Goal: Feedback & Contribution: Contribute content

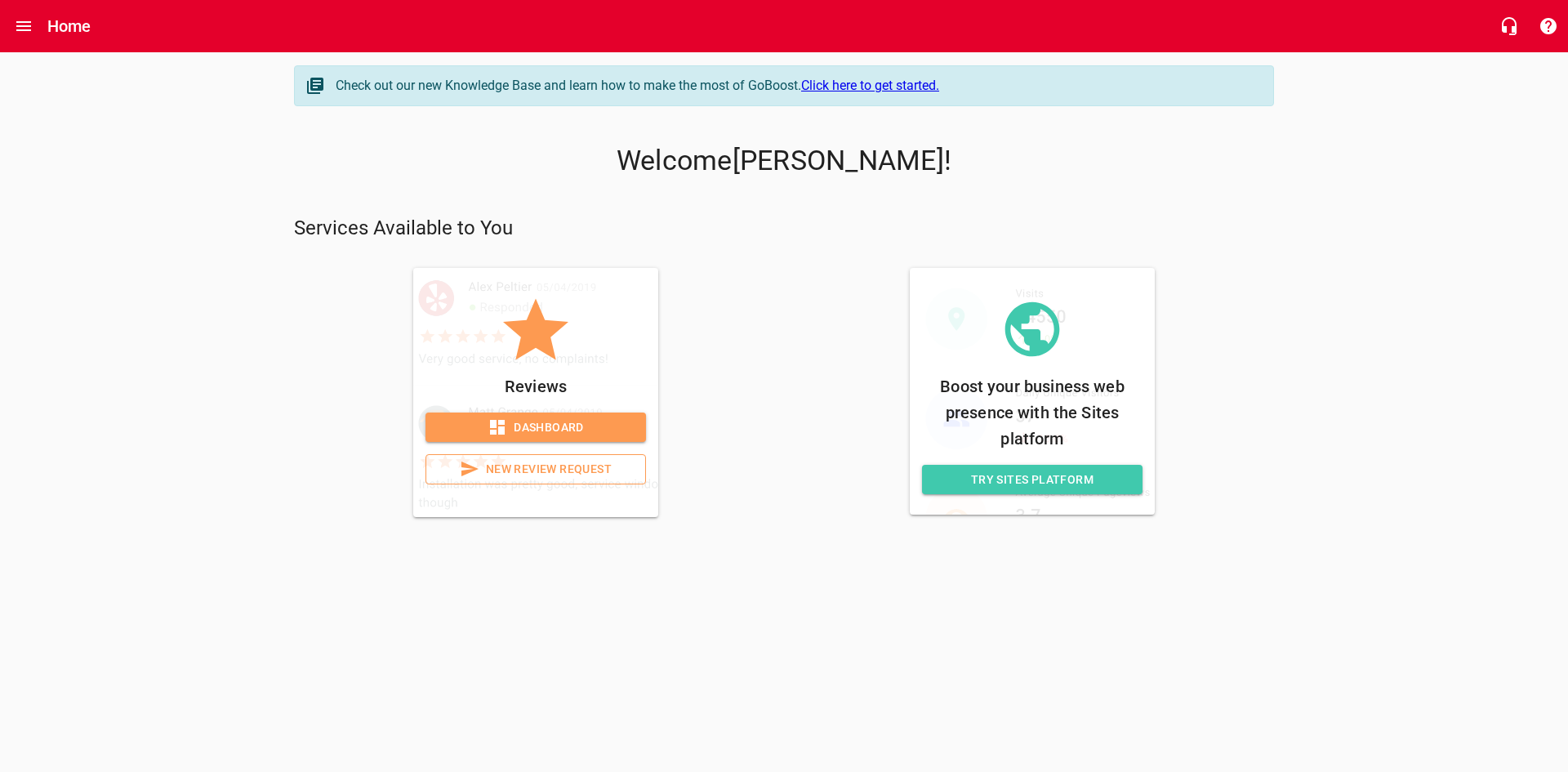
click at [548, 474] on span "New Review Request" at bounding box center [536, 469] width 193 height 20
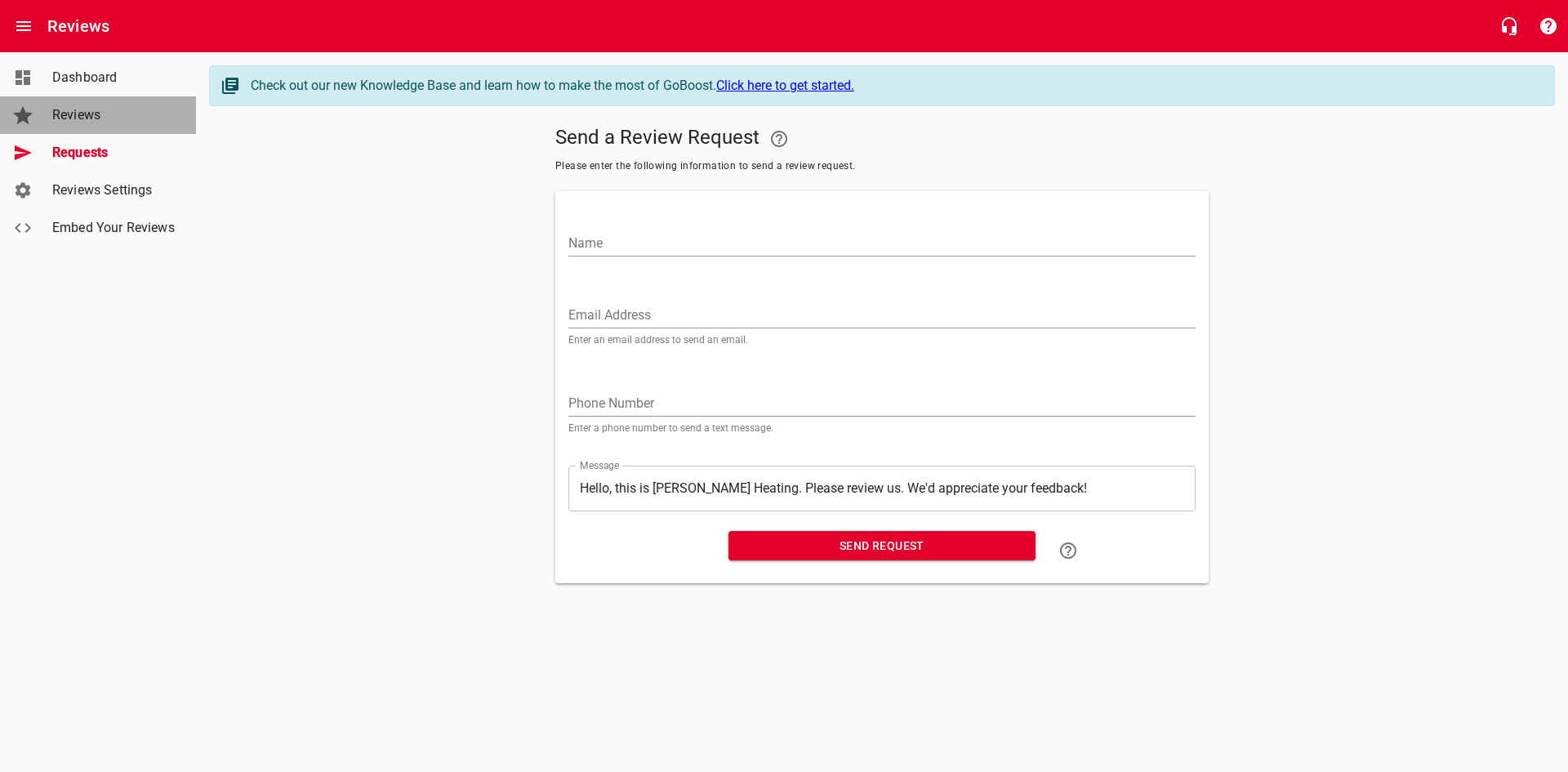
click at [78, 118] on span "Reviews" at bounding box center [114, 115] width 124 height 19
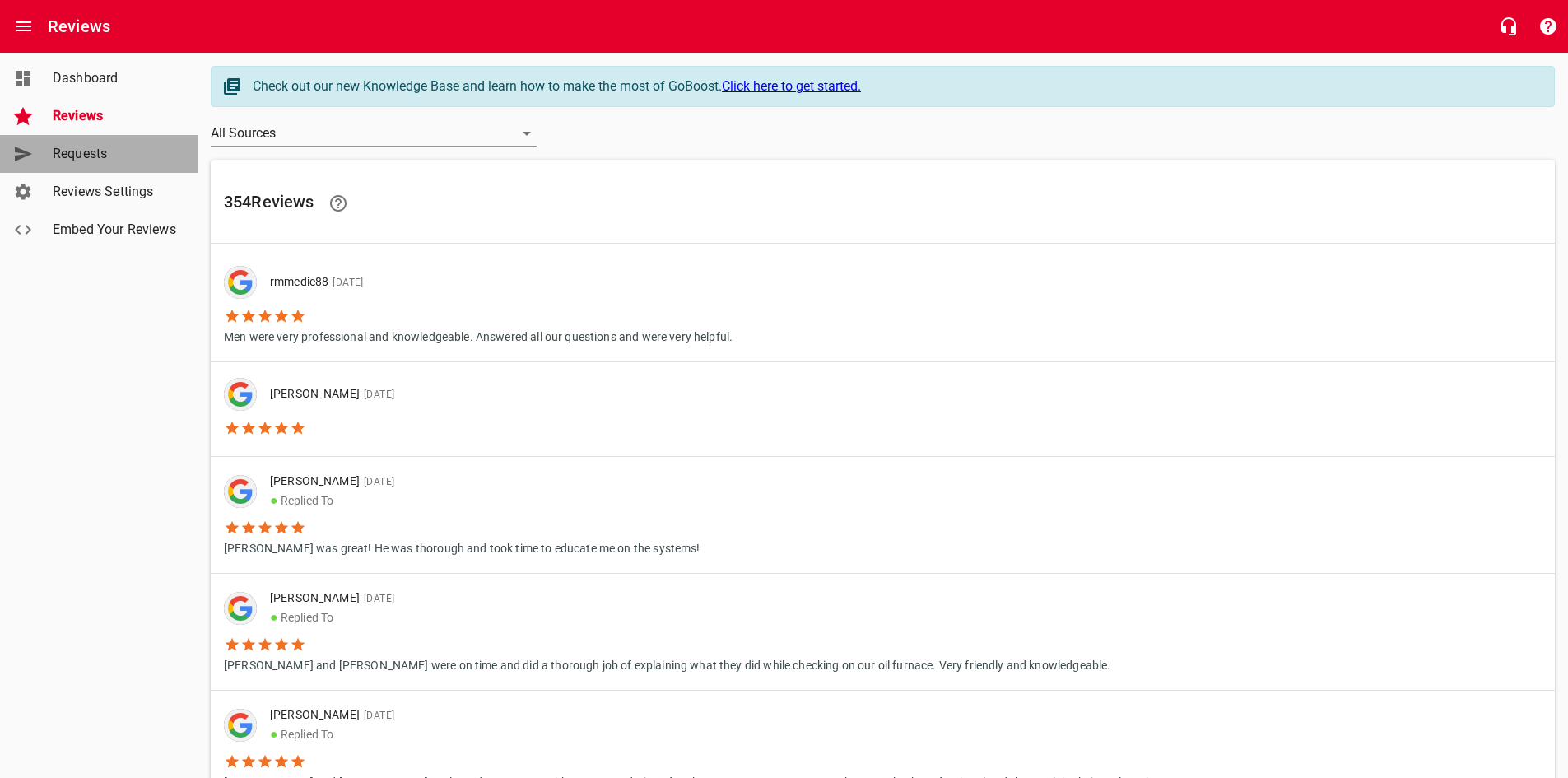
click at [75, 155] on span "Requests" at bounding box center [115, 154] width 125 height 19
